Goal: Task Accomplishment & Management: Manage account settings

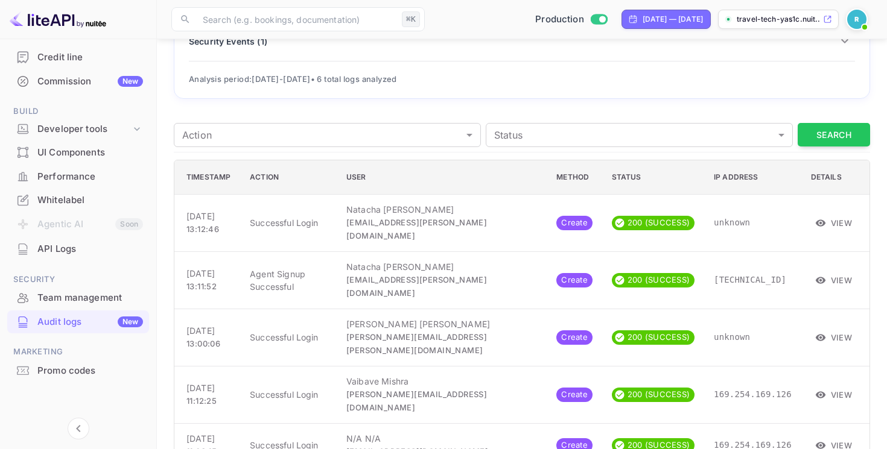
scroll to position [161, 0]
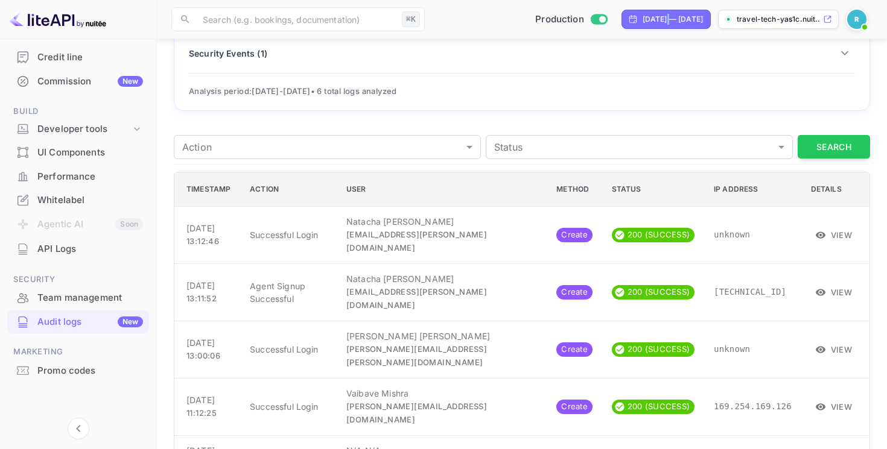
click at [642, 23] on div "[DATE] — [DATE]" at bounding box center [672, 19] width 60 height 11
select select "7"
select select "2025"
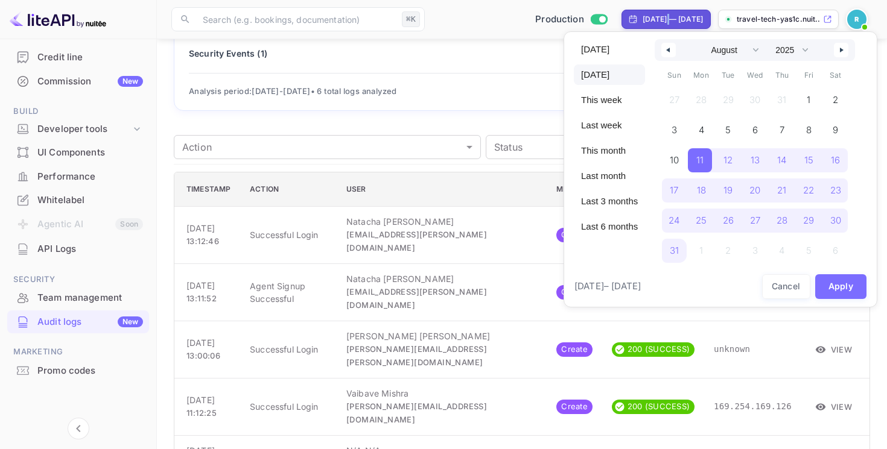
click at [613, 83] on span "[DATE]" at bounding box center [609, 75] width 71 height 21
select select "8"
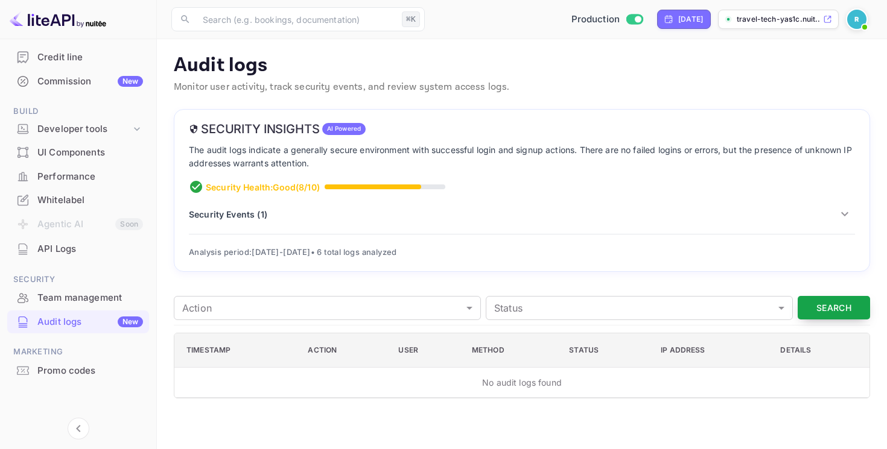
click at [807, 304] on button "Search" at bounding box center [833, 308] width 72 height 24
click at [855, 20] on img at bounding box center [856, 19] width 19 height 19
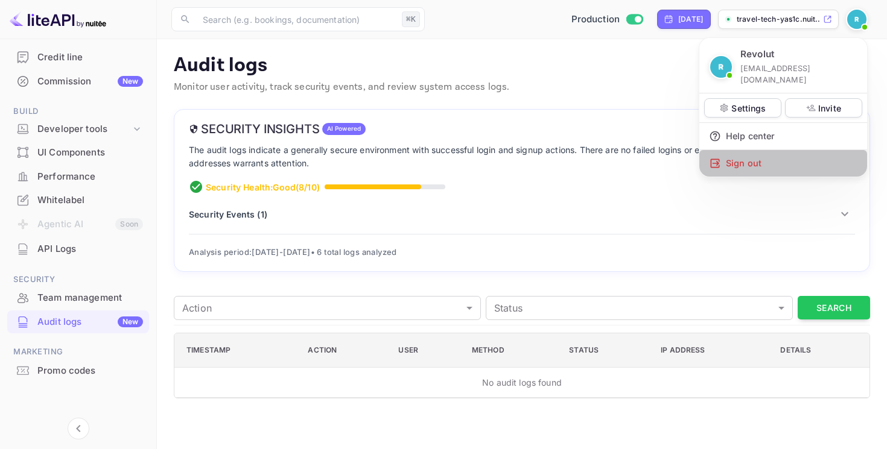
click at [741, 150] on div "Sign out" at bounding box center [783, 163] width 168 height 27
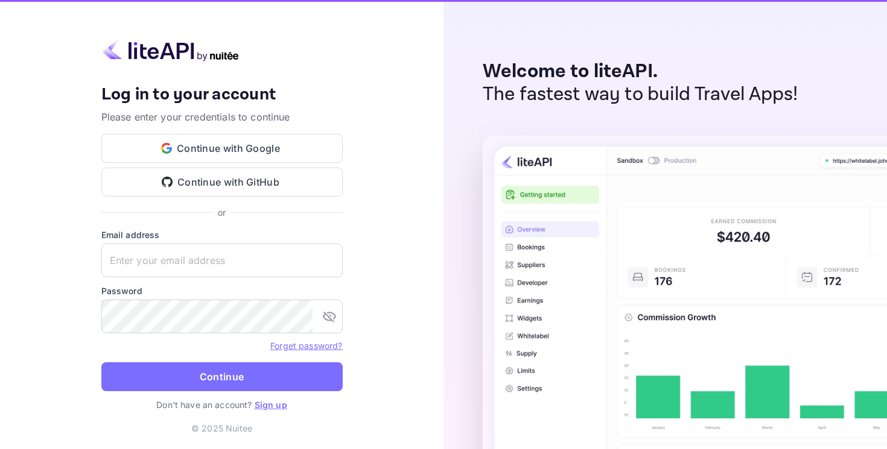
type input "[EMAIL_ADDRESS][DOMAIN_NAME]"
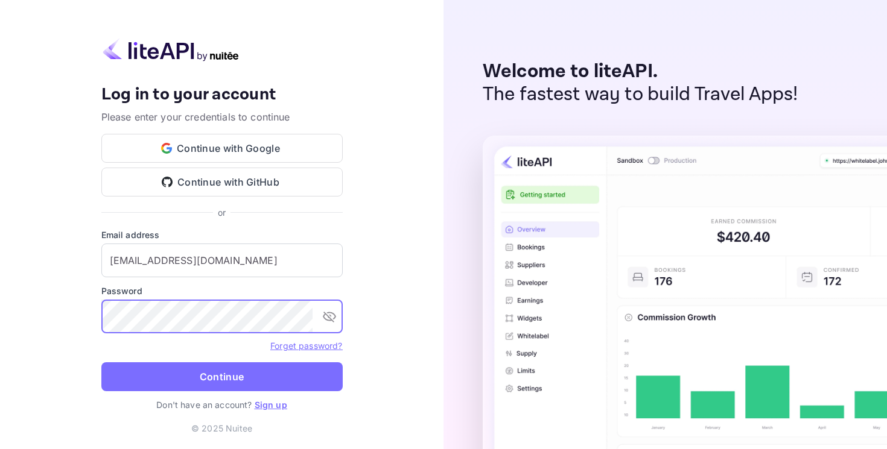
click at [101, 363] on button "Continue" at bounding box center [221, 377] width 241 height 29
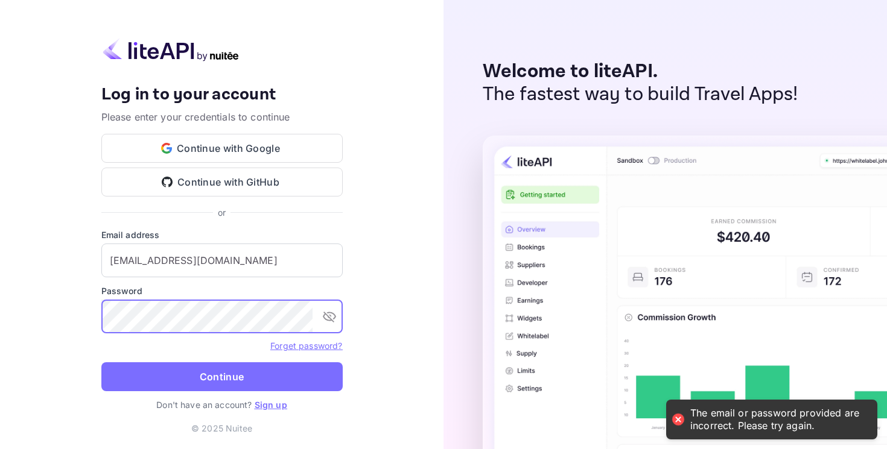
click at [101, 363] on button "Continue" at bounding box center [221, 377] width 241 height 29
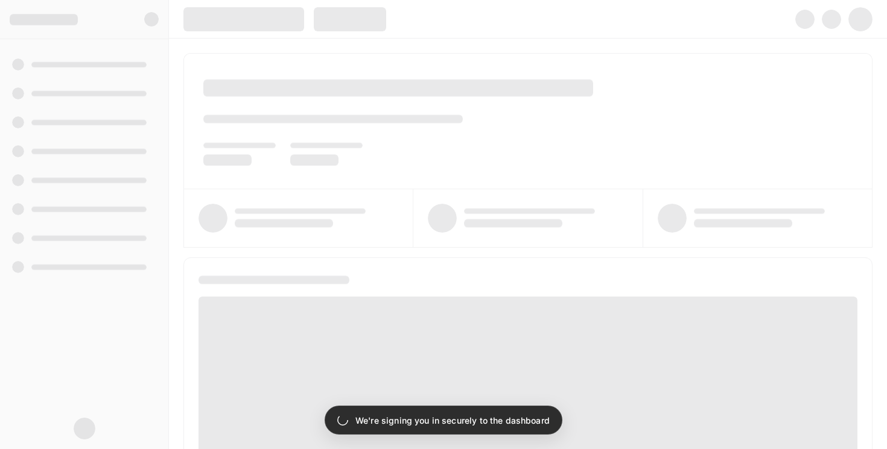
click at [177, 161] on div at bounding box center [528, 244] width 718 height 411
